Goal: Check status: Check status

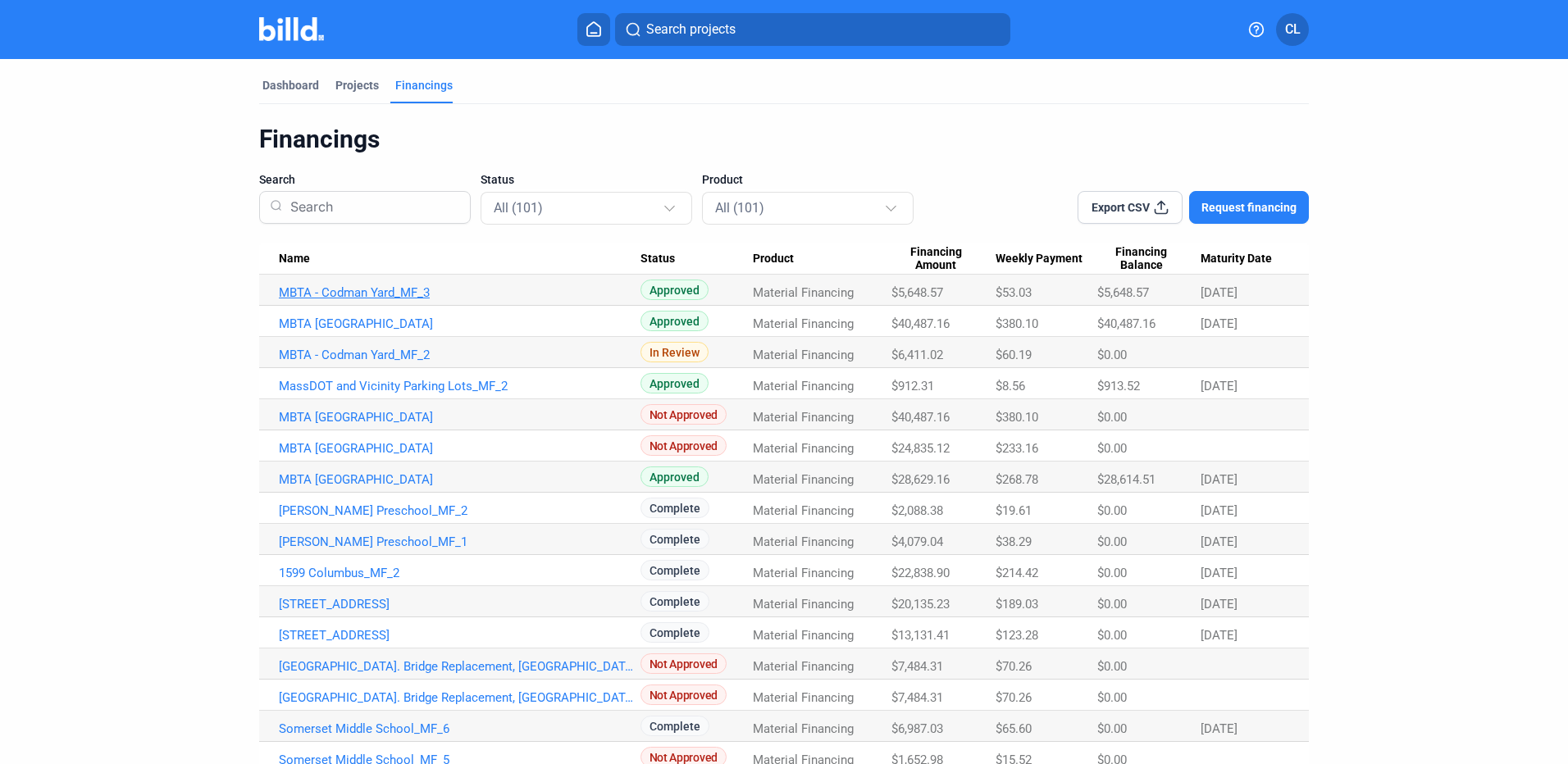
drag, startPoint x: 249, startPoint y: 286, endPoint x: 458, endPoint y: 296, distance: 209.2
drag, startPoint x: 271, startPoint y: 288, endPoint x: 461, endPoint y: 302, distance: 190.5
click at [461, 302] on td "MBTA - Codman Yard_MF_3" at bounding box center [450, 291] width 382 height 31
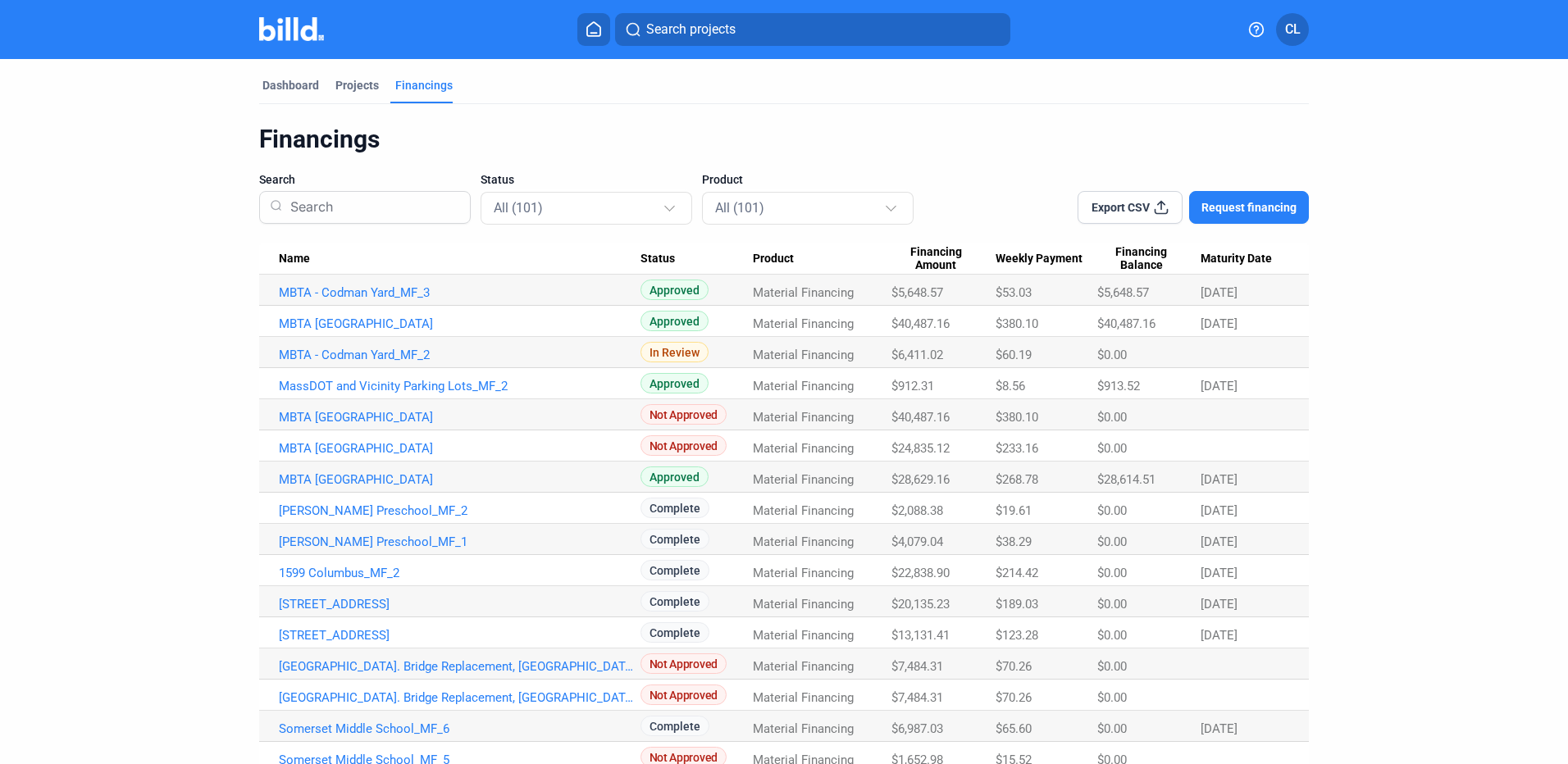
copy link "MBTA - Codman Yard_MF_3"
drag, startPoint x: 261, startPoint y: 319, endPoint x: 490, endPoint y: 322, distance: 229.0
click at [490, 322] on td "MBTA [GEOGRAPHIC_DATA]" at bounding box center [450, 322] width 382 height 31
copy link "MBTA [GEOGRAPHIC_DATA]"
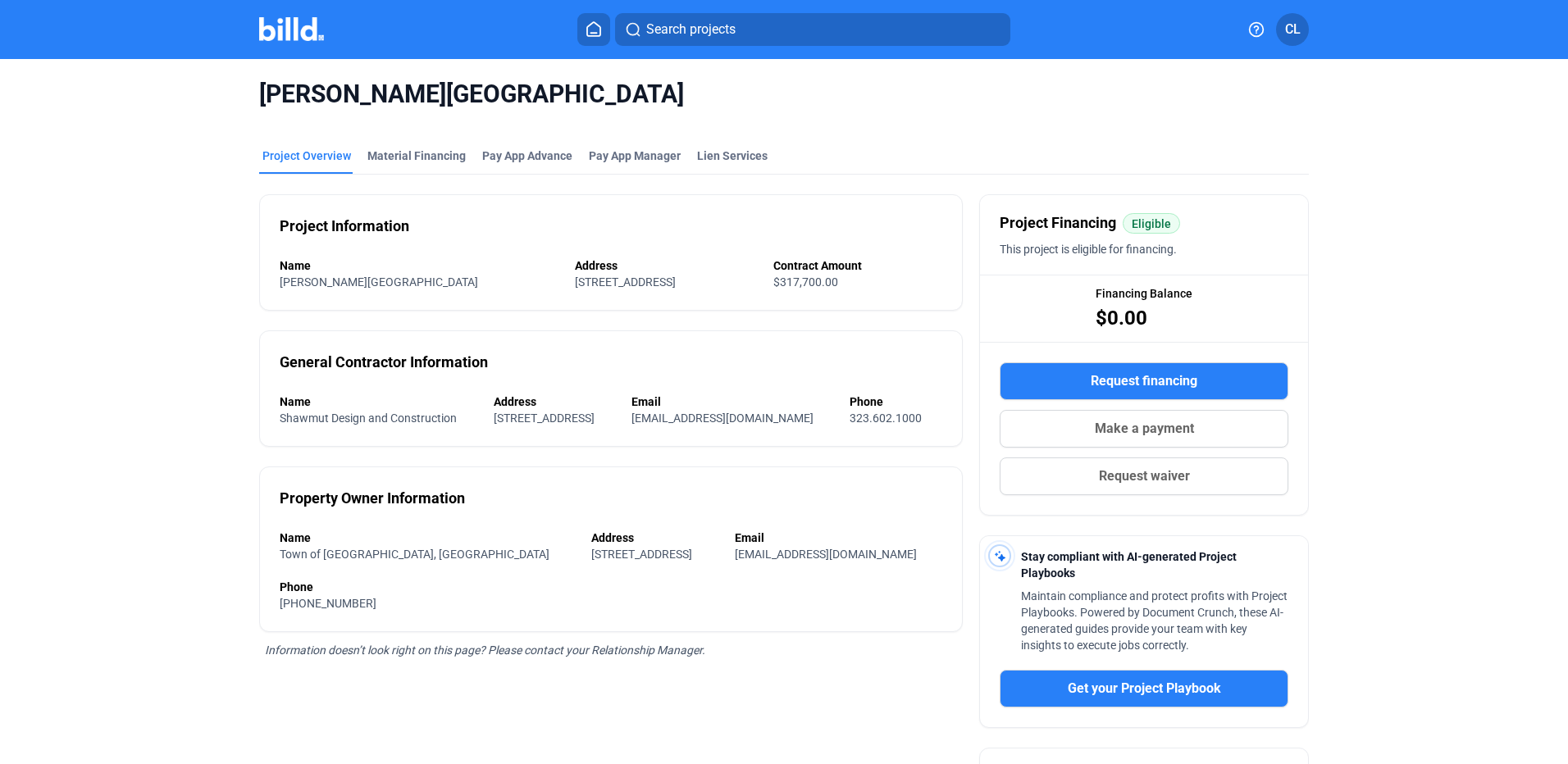
click at [429, 161] on div "Material Financing" at bounding box center [417, 156] width 98 height 17
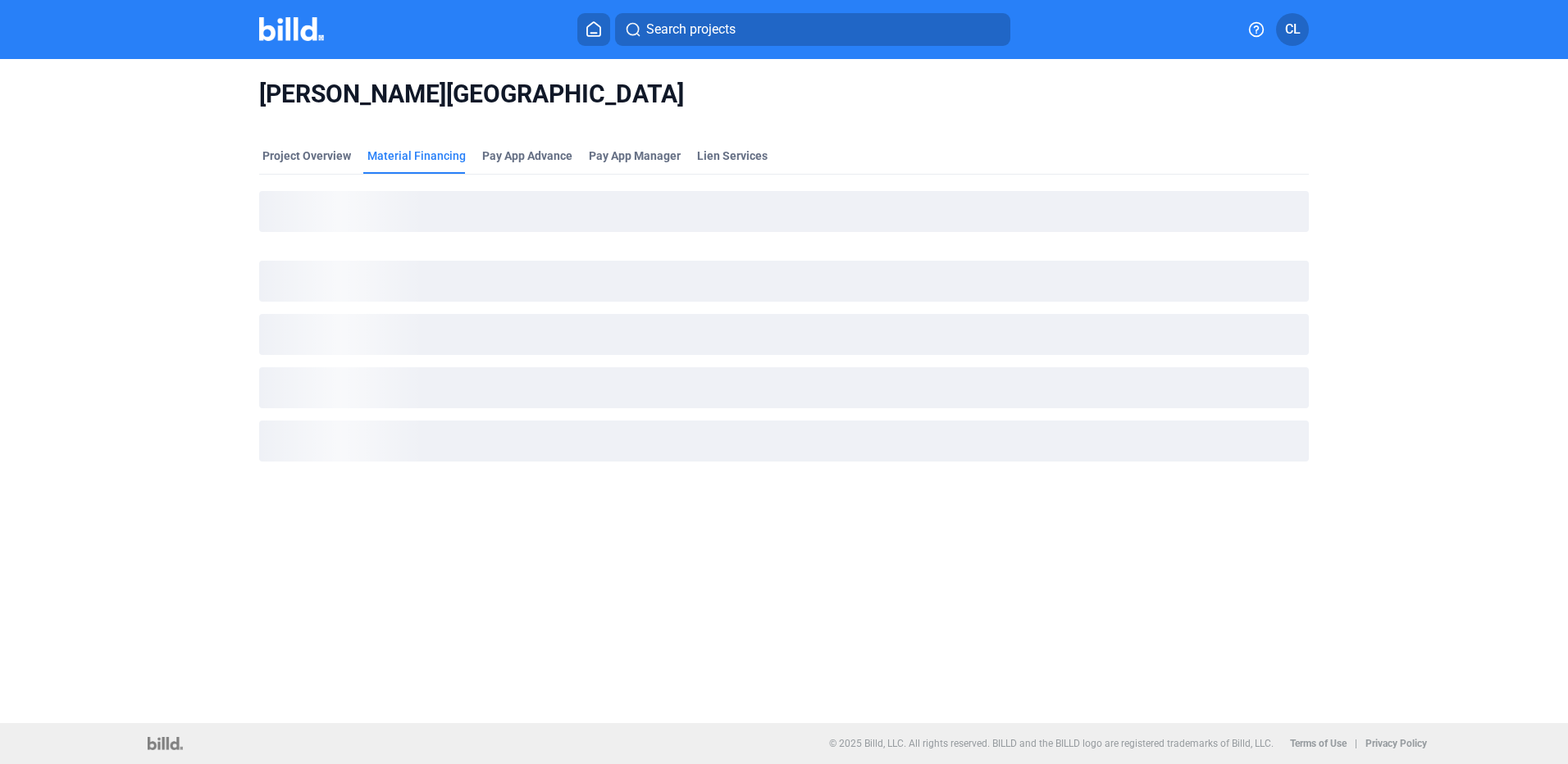
click at [588, 25] on icon at bounding box center [594, 29] width 17 height 16
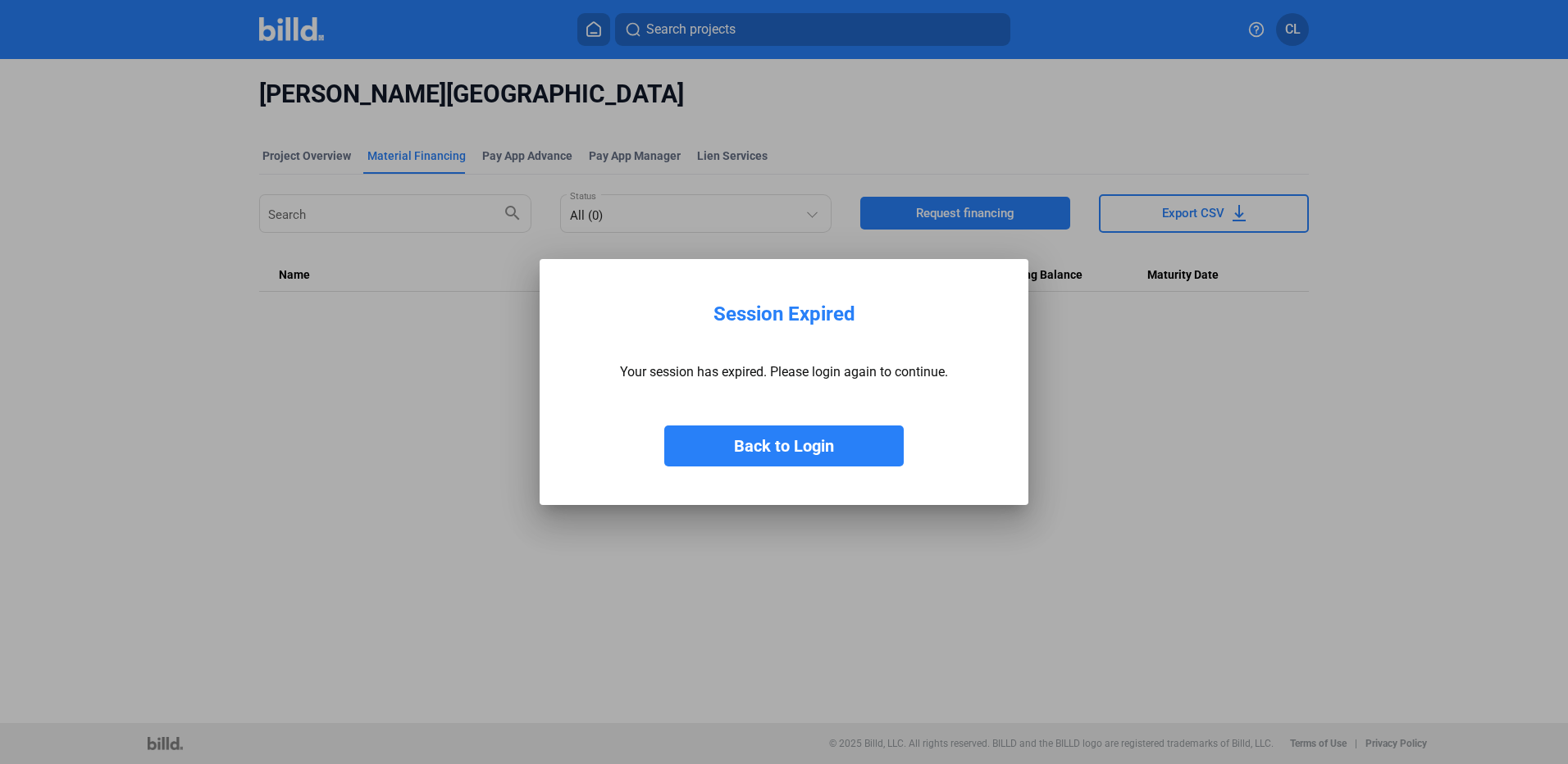
drag, startPoint x: 452, startPoint y: 370, endPoint x: 351, endPoint y: 51, distance: 334.6
click at [452, 321] on div at bounding box center [784, 382] width 1568 height 764
